Goal: Complete application form

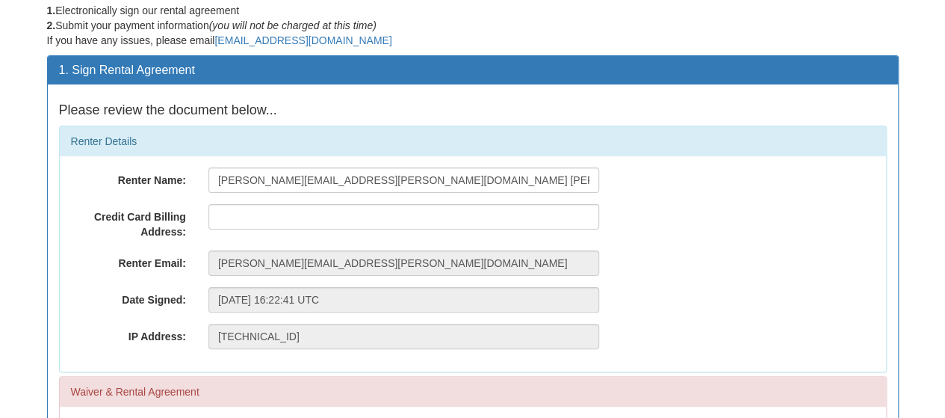
scroll to position [91, 0]
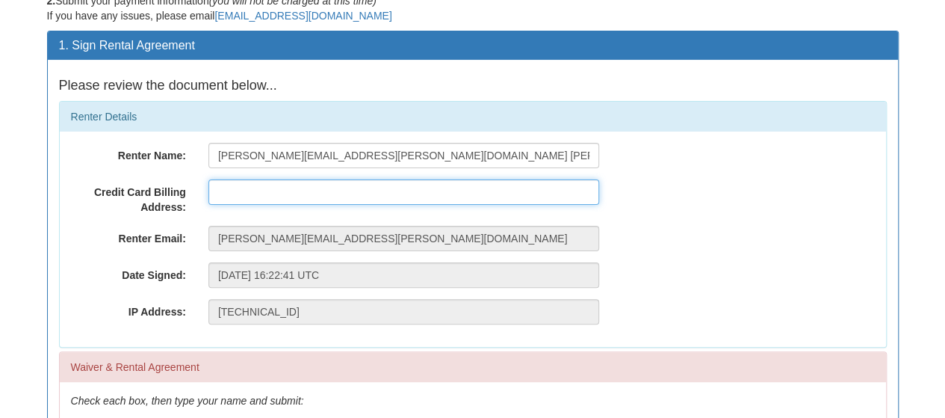
click at [329, 194] on input "text" at bounding box center [403, 191] width 391 height 25
click at [392, 197] on input "[STREET_ADDRESS]" at bounding box center [403, 191] width 391 height 25
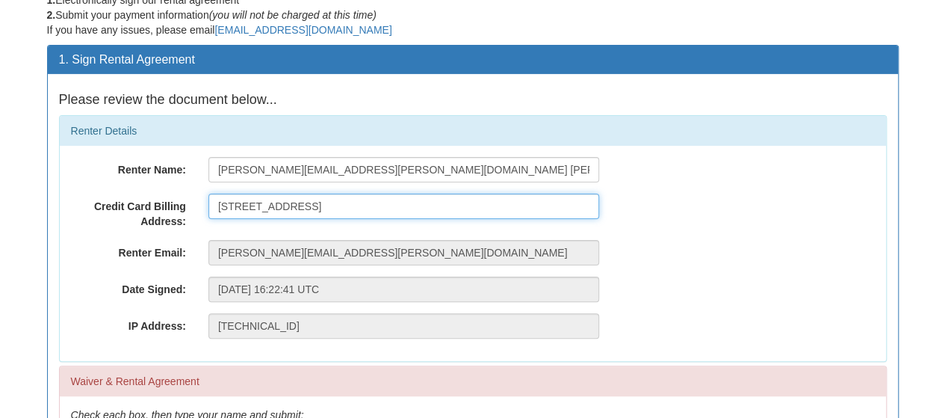
scroll to position [78, 0]
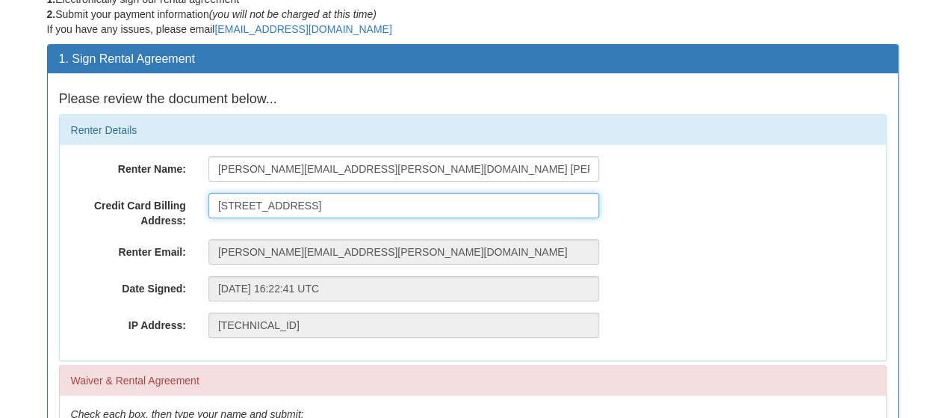
type input "[STREET_ADDRESS]"
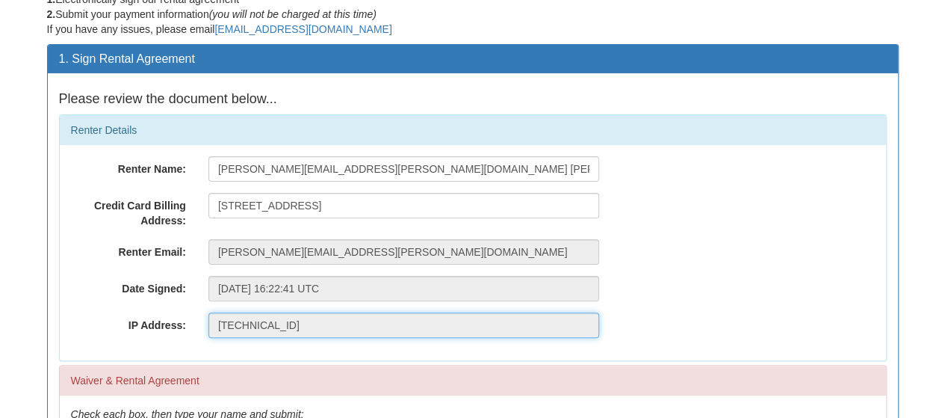
click at [296, 336] on input "[TECHNICAL_ID]" at bounding box center [403, 324] width 391 height 25
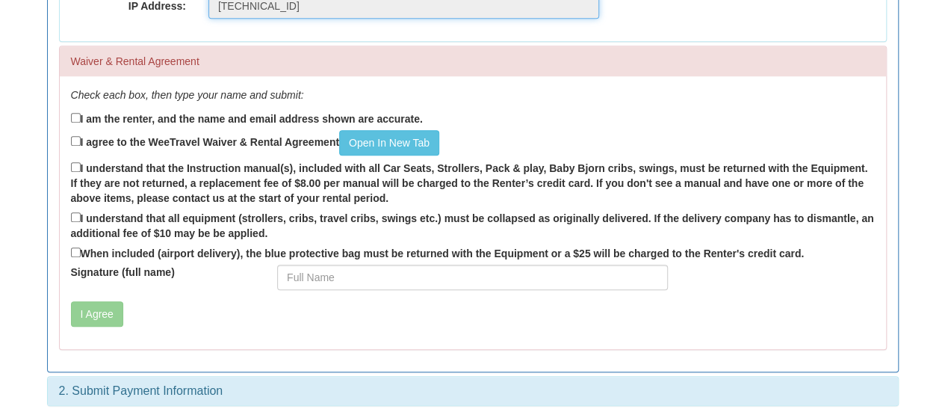
scroll to position [395, 0]
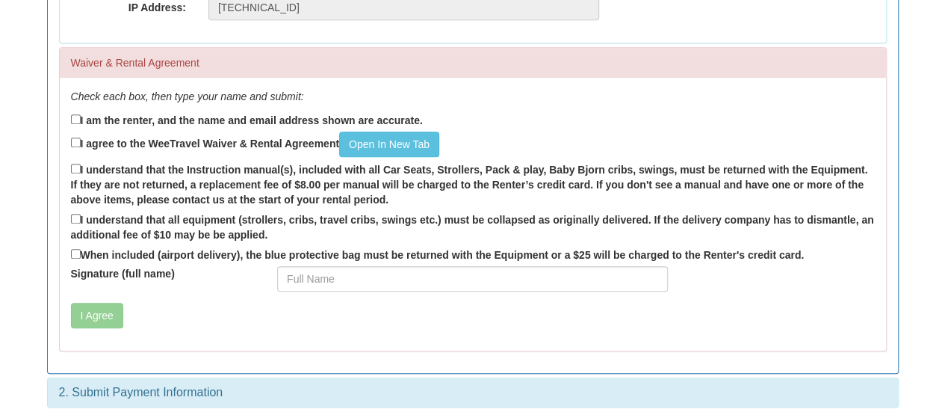
click at [173, 126] on label "I am the renter, and the name and email address shown are accurate." at bounding box center [247, 119] width 352 height 16
click at [81, 124] on input "I am the renter, and the name and email address shown are accurate." at bounding box center [76, 119] width 10 height 10
checkbox input "true"
drag, startPoint x: 143, startPoint y: 144, endPoint x: 217, endPoint y: 162, distance: 76.1
click at [217, 162] on div "Check each box, then type your name and submit: I am the renter, and the name a…" at bounding box center [473, 214] width 826 height 273
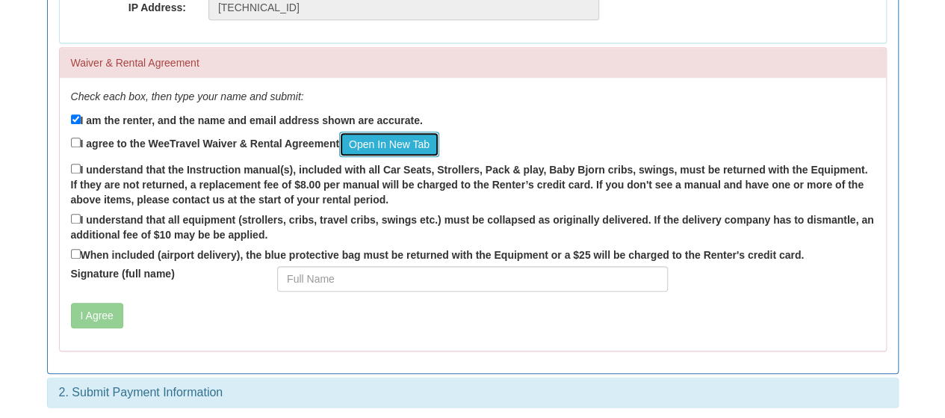
click at [395, 144] on link "Open In New Tab" at bounding box center [389, 144] width 100 height 25
click at [73, 139] on input "I agree to the WeeTravel Waiver & Rental Agreement Open In [GEOGRAPHIC_DATA]" at bounding box center [76, 142] width 10 height 10
checkbox input "true"
drag, startPoint x: 68, startPoint y: 174, endPoint x: 75, endPoint y: 167, distance: 10.1
click at [75, 167] on input "I understand that the Instruction manual(s), included with all Car Seats, Strol…" at bounding box center [76, 169] width 10 height 10
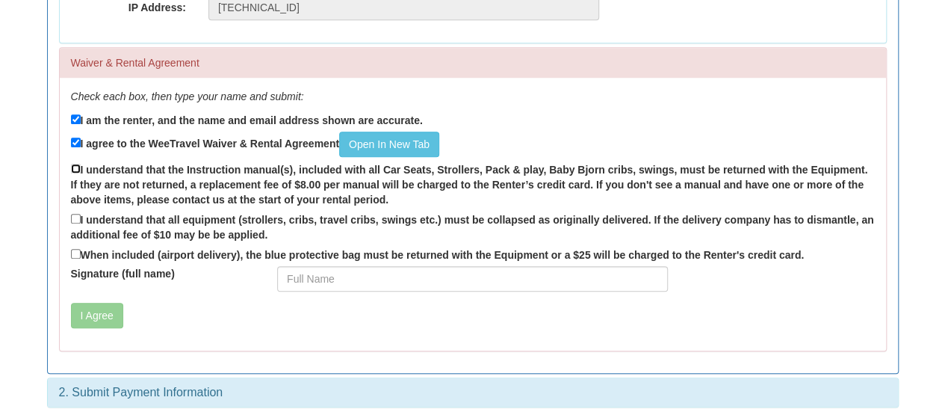
checkbox input "true"
click at [76, 222] on label "I understand that all equipment (strollers, cribs, travel cribs, swings etc.) m…" at bounding box center [473, 226] width 804 height 31
click at [76, 222] on input "I understand that all equipment (strollers, cribs, travel cribs, swings etc.) m…" at bounding box center [76, 219] width 10 height 10
checkbox input "true"
click at [74, 250] on input "When included (airport delivery), the blue protective bag must be returned with…" at bounding box center [76, 254] width 10 height 10
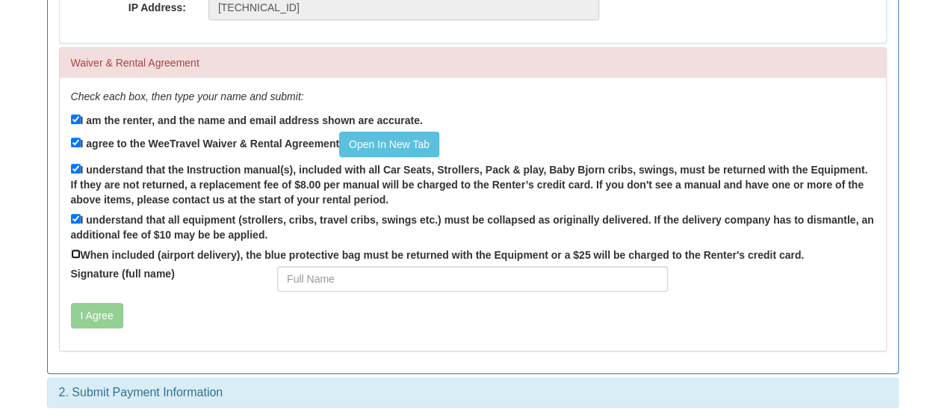
checkbox input "true"
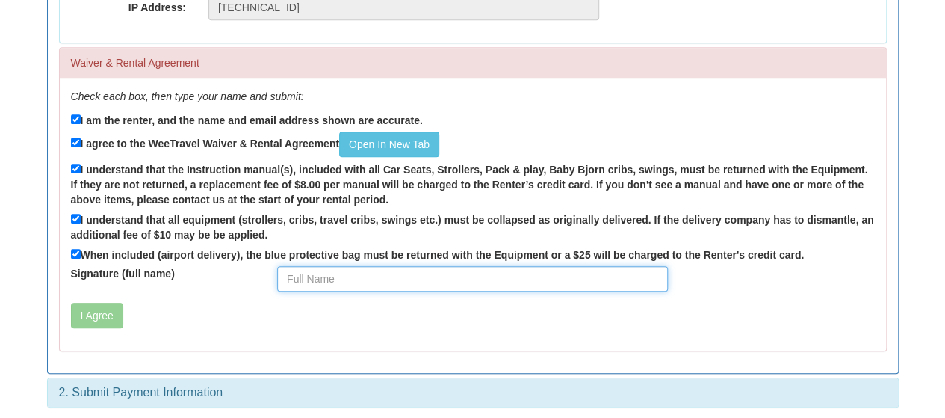
drag, startPoint x: 353, startPoint y: 276, endPoint x: 359, endPoint y: 262, distance: 15.4
click at [353, 276] on input "Signature (full name)" at bounding box center [472, 278] width 391 height 25
type input "Naomi Shewchuk"
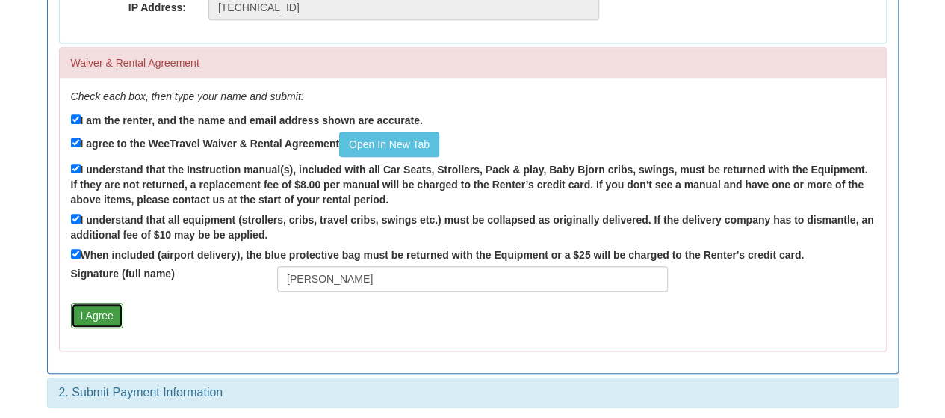
click at [120, 320] on button "I Agree" at bounding box center [97, 315] width 52 height 25
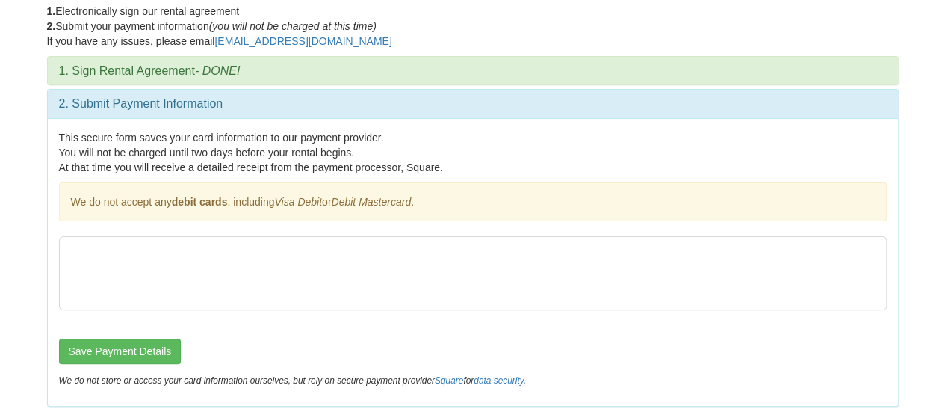
scroll to position [66, 0]
click at [137, 353] on button "Save Payment Details" at bounding box center [120, 351] width 123 height 25
